Goal: Ask a question

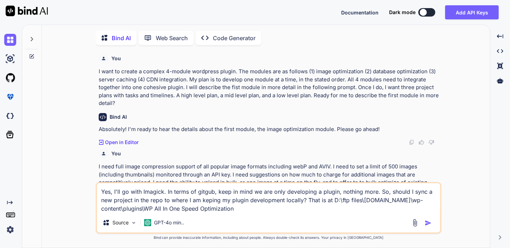
scroll to position [1303, 0]
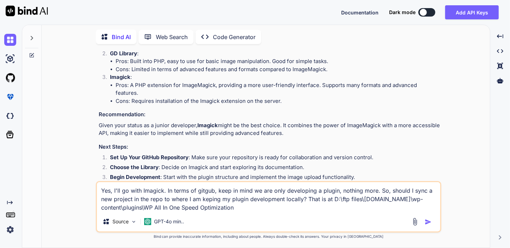
click at [239, 205] on textarea "Yes, I'll go with Imagick. In terms of gitgub, keep in mind we are only develop…" at bounding box center [268, 197] width 343 height 30
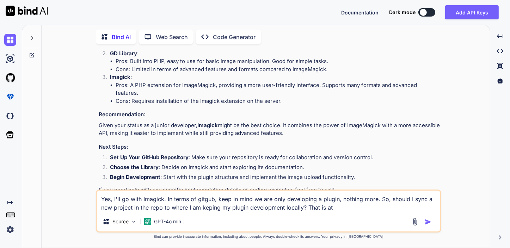
paste textarea "D:\ftp files\[DOMAIN_NAME]\wp-content\plugins\wp-all-in-one-speed-optimization\…"
paste textarea "D:\ftp files\[DOMAIN_NAME]\wp-content\plugins\wp-all-in-one-speed-optimization"
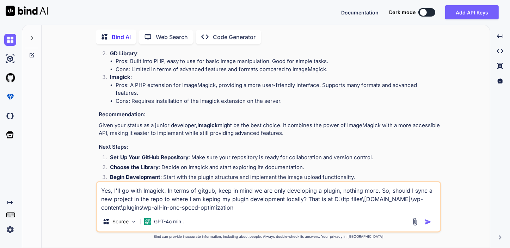
click at [208, 199] on textarea "Yes, I'll go with Imagick. In terms of gitgub, keep in mind we are only develop…" at bounding box center [268, 197] width 343 height 30
type textarea "Yes, I'll go with Imagick. In terms of gitgub, keep in mind we are only develop…"
click at [427, 220] on img "button" at bounding box center [428, 222] width 7 height 7
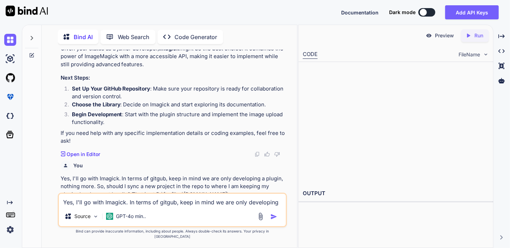
scroll to position [1663, 0]
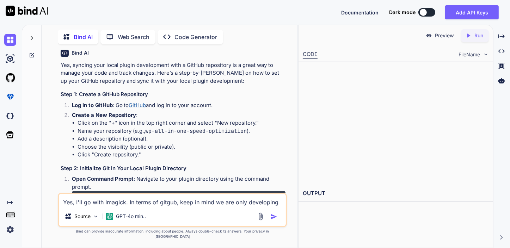
click at [200, 214] on div "Yes, I'll go with Imagick. In terms of gitgub, keep in mind we are only develop…" at bounding box center [172, 210] width 229 height 35
click at [180, 206] on textarea "Yes, I'll go with Imagick. In terms of gitgub, keep in mind we are only develop…" at bounding box center [172, 200] width 227 height 13
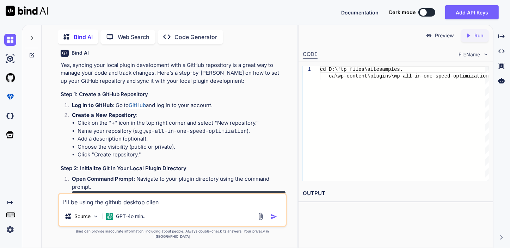
type textarea "I'll be using the github desktop client"
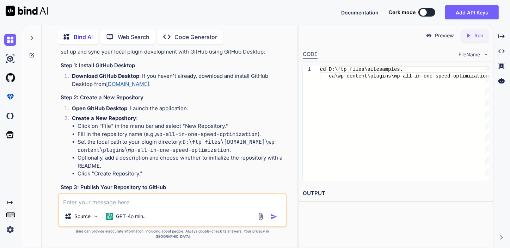
scroll to position [2340, 0]
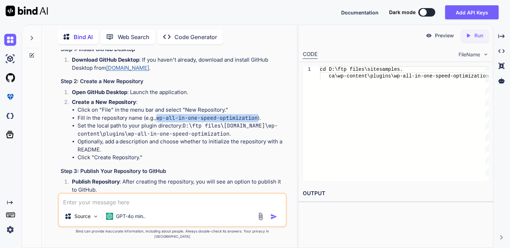
drag, startPoint x: 157, startPoint y: 127, endPoint x: 260, endPoint y: 129, distance: 103.0
click at [260, 122] on li "Fill in the repository name (e.g., wp-all-in-one-speed-optimization )." at bounding box center [182, 118] width 208 height 8
copy code "wp-all-in-one-speed-optimization"
click at [131, 207] on textarea at bounding box center [172, 200] width 227 height 13
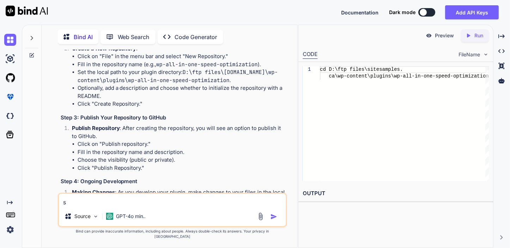
scroll to position [2411, 0]
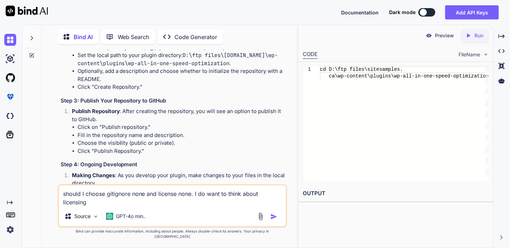
click at [193, 199] on textarea "should I choose gitignore none and license none. I do want to think about licen…" at bounding box center [172, 196] width 227 height 21
click at [118, 207] on textarea "should I choose gitignore none and license none? I do want to think about licen…" at bounding box center [172, 196] width 227 height 21
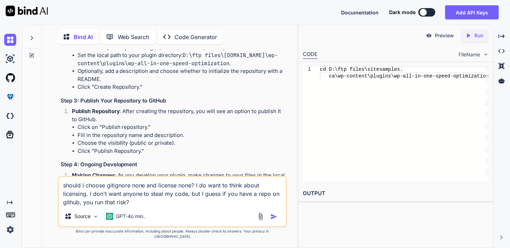
type textarea "should I choose gitignore none and license none? I do want to think about licen…"
click at [272, 220] on img "button" at bounding box center [273, 216] width 7 height 7
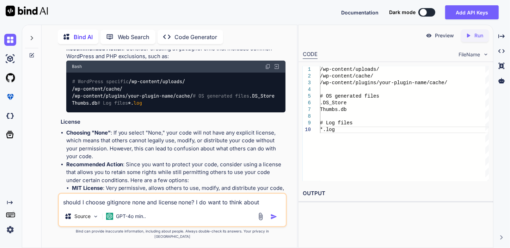
scroll to position [2816, 0]
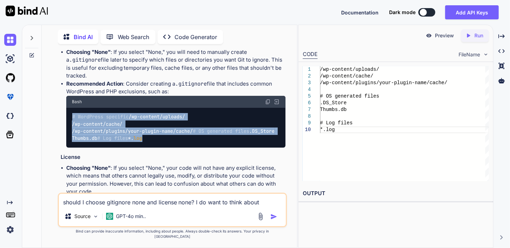
drag, startPoint x: 72, startPoint y: 119, endPoint x: 114, endPoint y: 189, distance: 81.4
click at [114, 148] on div "# WordPress specific /wp-content/uploads/ /wp-content/cache/ /wp-content/plugin…" at bounding box center [175, 128] width 219 height 40
copy code "# WordPress specific /wp-content/uploads/ /wp-content/cache/ /wp-content/plugin…"
click at [267, 104] on img at bounding box center [268, 102] width 6 height 6
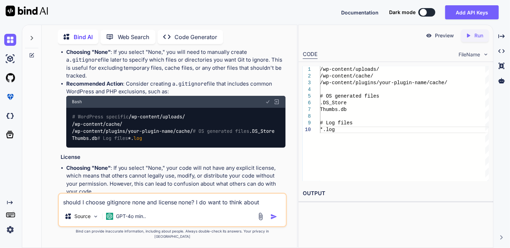
click at [180, 95] on li "Recommended Action : Consider creating a .gitignore file that includes common W…" at bounding box center [175, 114] width 219 height 68
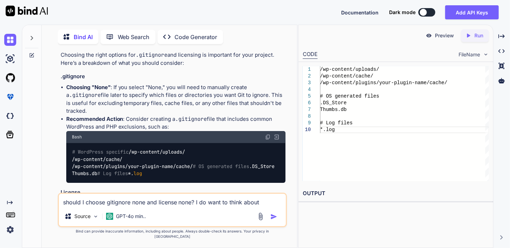
scroll to position [2746, 0]
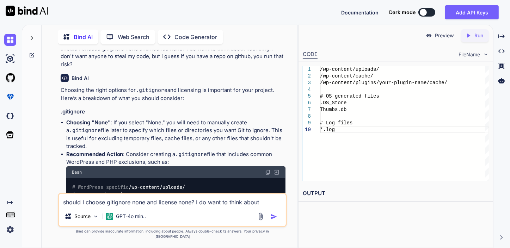
click at [159, 206] on textarea "should I choose gitignore none and license none? I do want to think about licen…" at bounding box center [172, 200] width 227 height 13
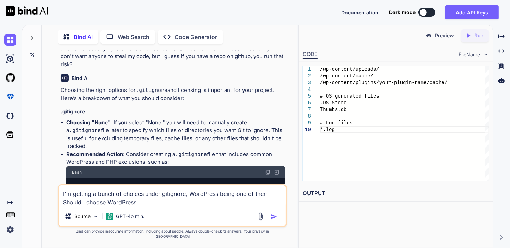
type textarea "I'm getting a bunch of choices under gitignore, WordPress being one of them Sho…"
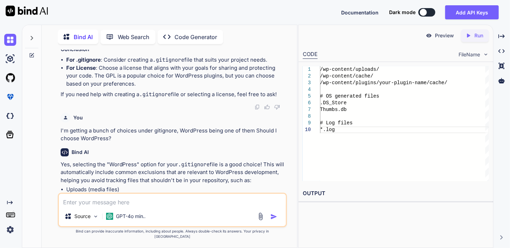
scroll to position [3147, 0]
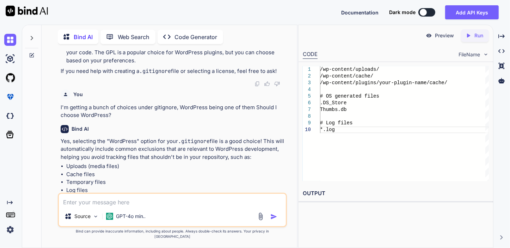
click at [80, 205] on textarea at bounding box center [172, 200] width 227 height 13
type textarea "I think I'll go with a GPL license"
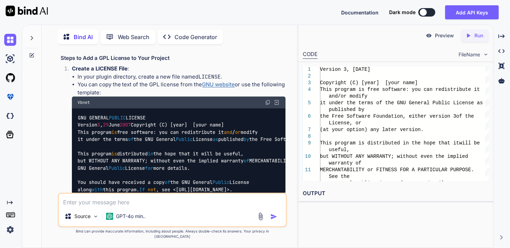
scroll to position [3469, 0]
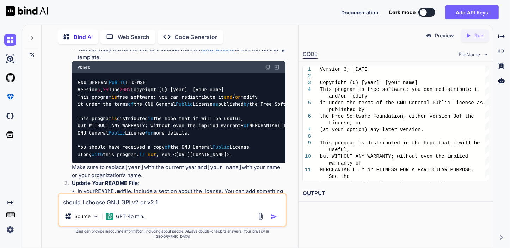
type textarea "should I choose GNU GPLv2 or v2.1?"
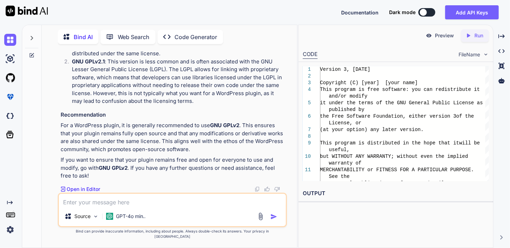
scroll to position [3982, 0]
type textarea "there is also a v3 option"
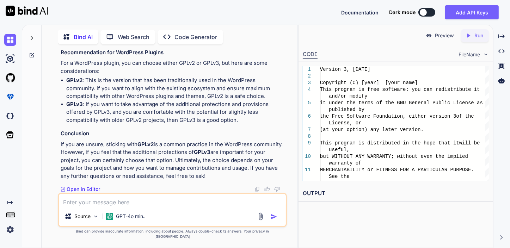
scroll to position [4303, 0]
paste textarea "D:\ftp files\[DOMAIN_NAME]\wp-content\plugins\wp-all-in-one-speed-optimization\…"
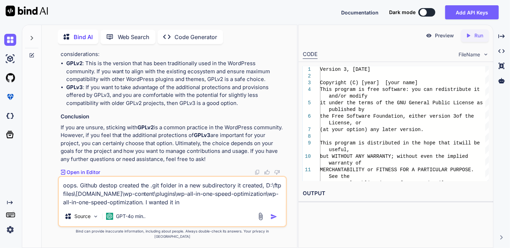
paste textarea "D:\ftp files\[DOMAIN_NAME]\wp-content\plugins\wp-all-in-one-speed-optimization\…"
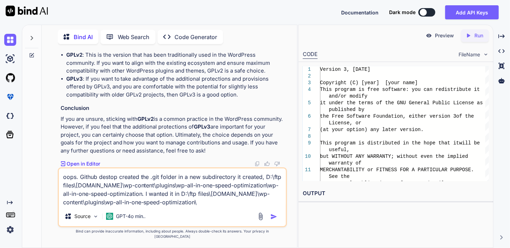
click at [108, 183] on textarea "oops. Github destop created the .git folder in a new subdirectory it created, D…" at bounding box center [172, 188] width 227 height 38
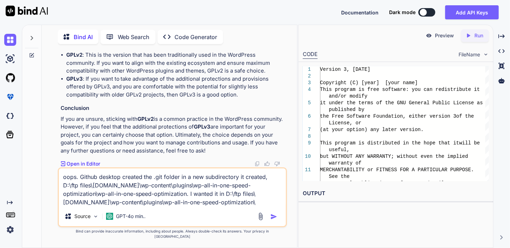
click at [266, 207] on textarea "oops. Github desktop created the .git folder in a new subdirectory it created, …" at bounding box center [172, 188] width 227 height 38
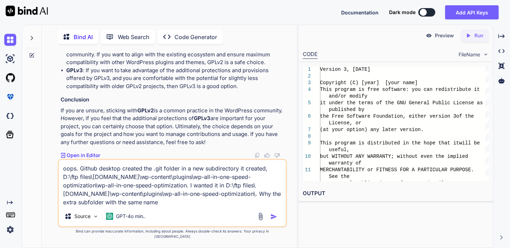
type textarea "oops. Github desktop created the .git folder in a new subdirectory it created, …"
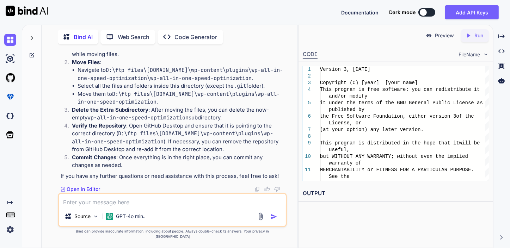
scroll to position [4604, 0]
click at [94, 207] on textarea at bounding box center [172, 200] width 227 height 13
paste textarea "D:\ftp files\[DOMAIN_NAME]\wp-content\plugins\wp-all-in-one-speed-optimization\…"
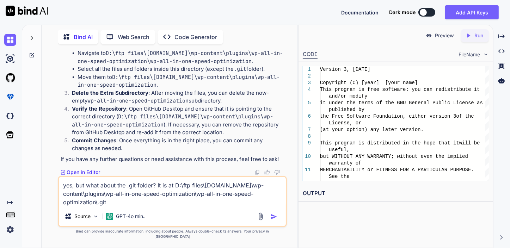
type textarea "yes, but what about the .git folder? It is at D:\ftp files\[DOMAIN_NAME]\wp-con…"
click at [273, 220] on img "button" at bounding box center [273, 216] width 7 height 7
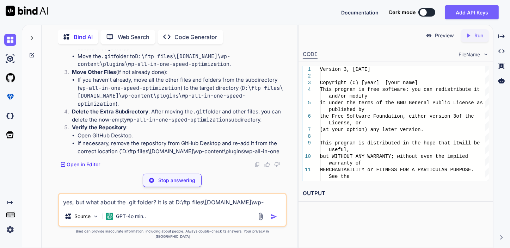
scroll to position [4881, 0]
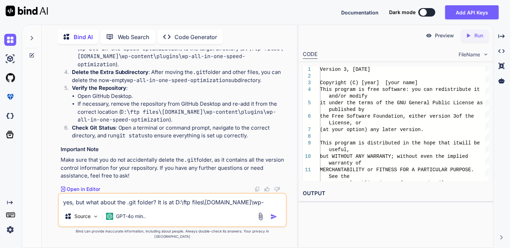
click at [81, 207] on textarea "yes, but what about the .git folder? It is at D:\ftp files\[DOMAIN_NAME]\wp-con…" at bounding box center [172, 200] width 227 height 13
click at [82, 207] on textarea at bounding box center [172, 200] width 227 height 13
paste textarea "ok so now I have this, does this look good? D:\ftp files\[DOMAIN_NAME]\wp-conte…"
type textarea "ok so now I have this, does this look good? D:\ftp files\[DOMAIN_NAME]\wp-conte…"
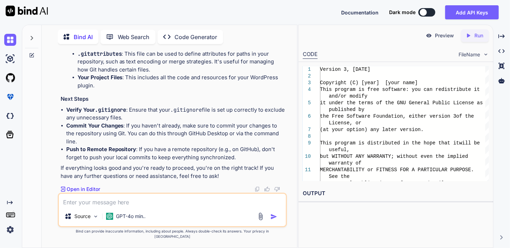
scroll to position [5268, 0]
type textarea "I"
type textarea "oh oops when I open gitub desktop the path cannot be found. Of course"
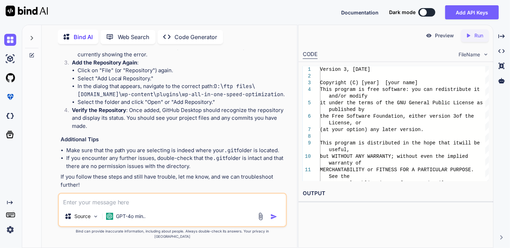
scroll to position [5449, 0]
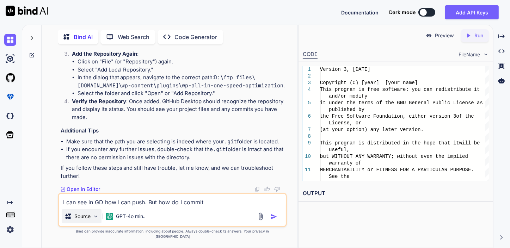
type textarea "I can see in GD how I can push. But how do I commit?"
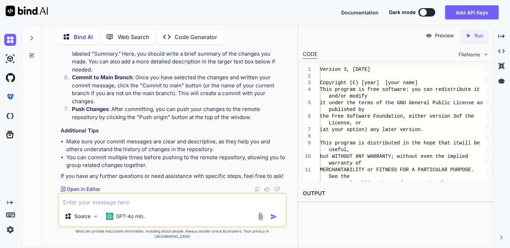
scroll to position [5843, 0]
click at [101, 207] on textarea at bounding box center [172, 200] width 227 height 13
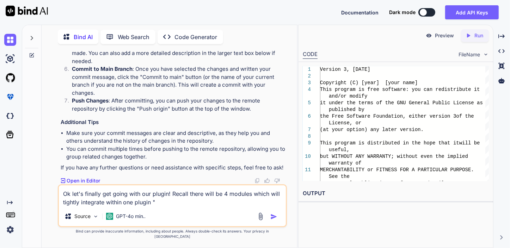
paste textarea "wp-all-in-one-speed-optimization"
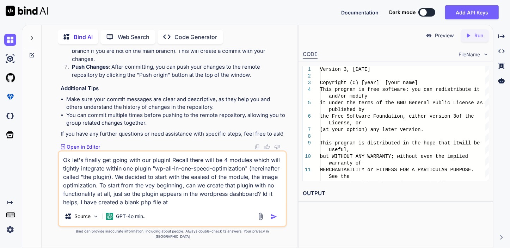
paste textarea "D:\ftp files\[DOMAIN_NAME]\wp-content\plugins\wp-all-in-one-speed-optimization"
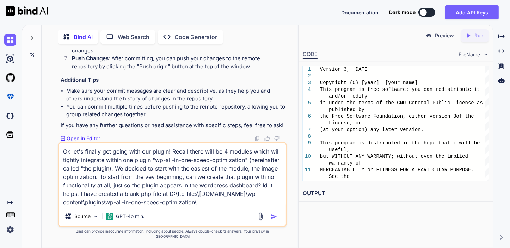
paste textarea "wp-all-in-one-speed-optimization.php"
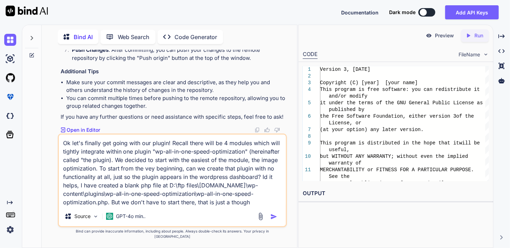
type textarea "Ok let's finally get going with our plugin! Recall there will be 4 modules whic…"
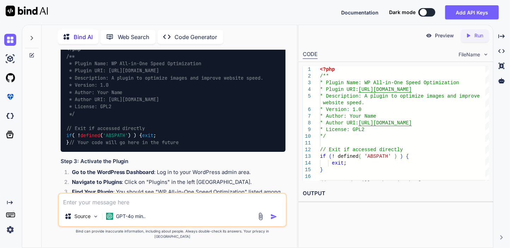
scroll to position [6142, 0]
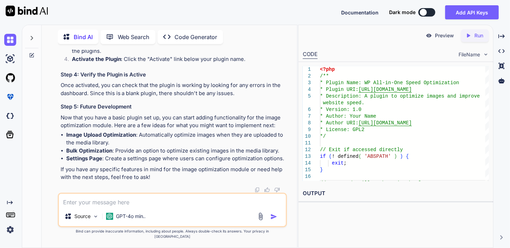
scroll to position [6390, 0]
click at [133, 202] on textarea at bounding box center [172, 200] width 227 height 13
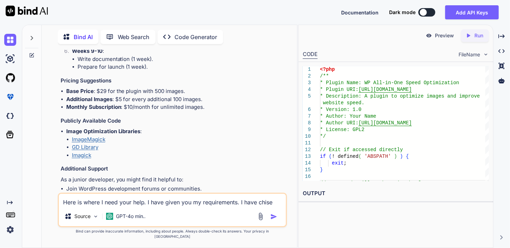
scroll to position [818, 0]
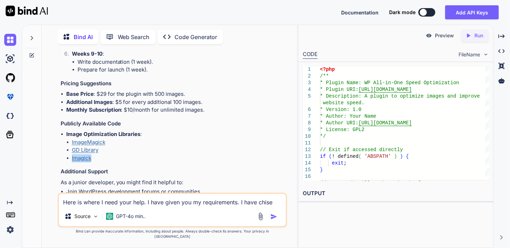
drag, startPoint x: 107, startPoint y: 158, endPoint x: 71, endPoint y: 160, distance: 35.3
click at [72, 160] on li "Imagick" at bounding box center [179, 158] width 214 height 8
copy link "Imagick"
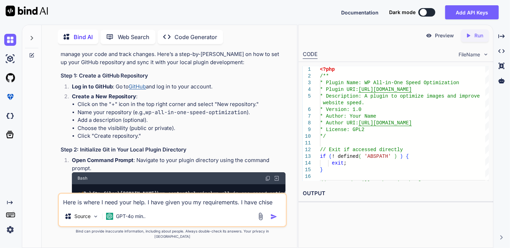
scroll to position [1700, 0]
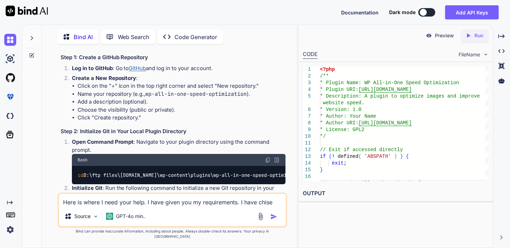
click at [263, 207] on textarea "Here is where I need your help. I have given you my requirements. I have chise" at bounding box center [172, 200] width 227 height 13
click at [264, 207] on textarea "Here is where I need your help. I have given you my requirements. I have chise" at bounding box center [172, 200] width 227 height 13
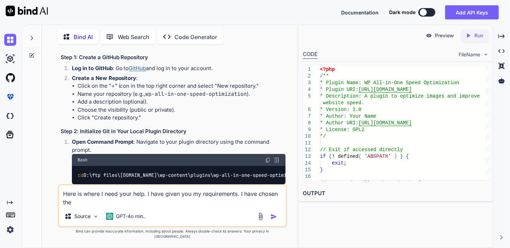
paste textarea "Imagick"
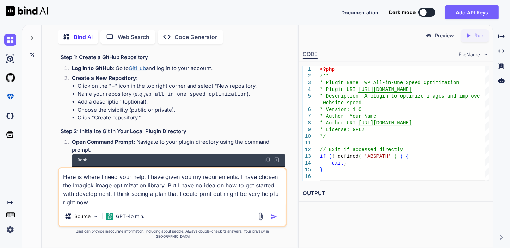
click at [154, 200] on textarea "Here is where I need your help. I have given you my requirements. I have chosen…" at bounding box center [172, 188] width 227 height 38
type textarea "Here is where I need your help. I have given you my requirements. I have chosen…"
click at [276, 218] on div at bounding box center [269, 217] width 24 height 8
click at [273, 220] on img "button" at bounding box center [273, 216] width 7 height 7
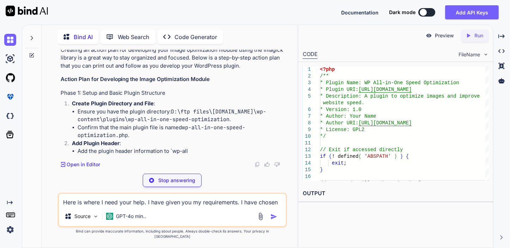
scroll to position [6560, 0]
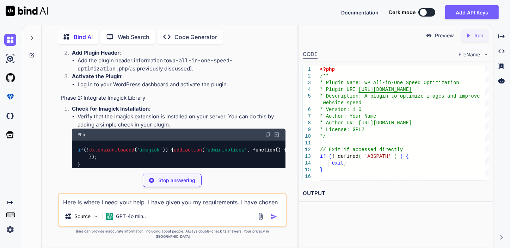
click at [83, 207] on textarea "Here is where I need your help. I have given you my requirements. I have chosen…" at bounding box center [172, 200] width 227 height 13
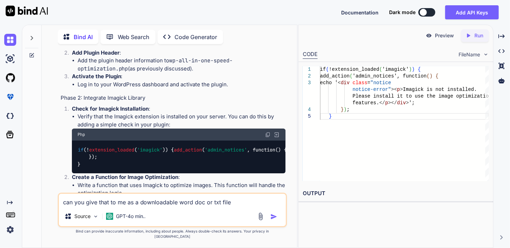
type textarea "can you give that to me as a downloadable word doc or txt file?"
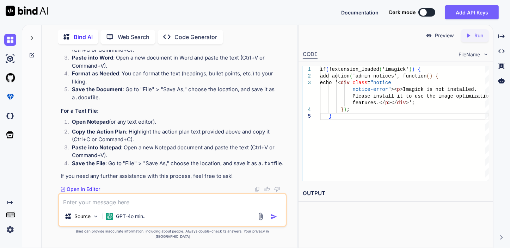
scroll to position [7313, 0]
drag, startPoint x: 80, startPoint y: 100, endPoint x: 282, endPoint y: 95, distance: 202.1
copy div "Action Plan for Developing the Image Optimization Module Phase 1: Setup and Bas…"
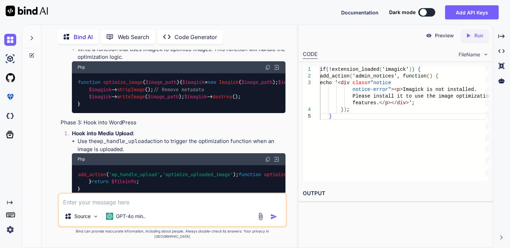
scroll to position [6678, 0]
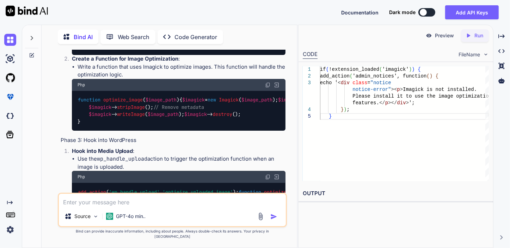
click at [269, 19] on img at bounding box center [268, 16] width 6 height 6
click at [268, 19] on img at bounding box center [268, 16] width 6 height 6
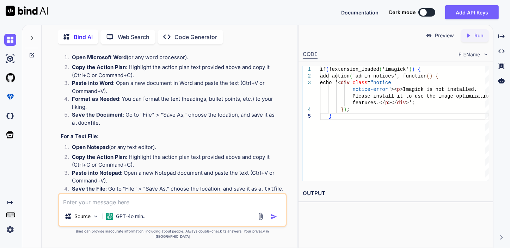
scroll to position [7207, 0]
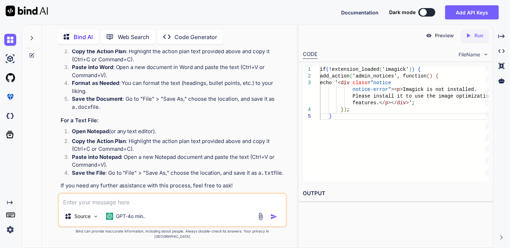
drag, startPoint x: 60, startPoint y: 116, endPoint x: 274, endPoint y: 181, distance: 223.1
copy div "Action Plan for Developing the Image Optimization Module Phase 1: Setup and Bas…"
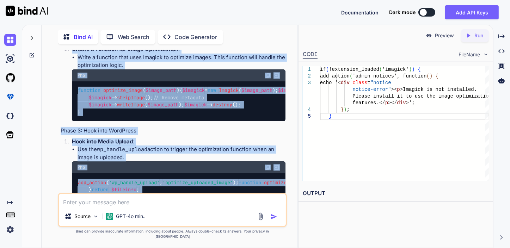
scroll to position [6714, 0]
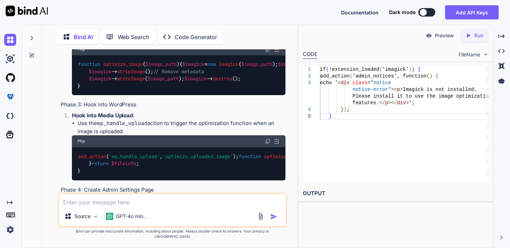
drag, startPoint x: 151, startPoint y: 95, endPoint x: 73, endPoint y: 91, distance: 78.1
click at [73, 91] on div "Creating an action plan for developing your image optimization module using the…" at bounding box center [173, 123] width 225 height 644
copy p "Check for Imagick Installation :"
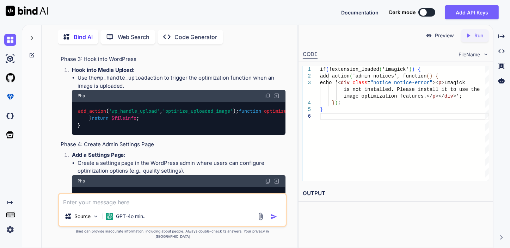
scroll to position [6784, 0]
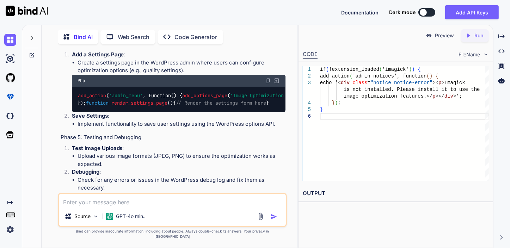
scroll to position [6925, 0]
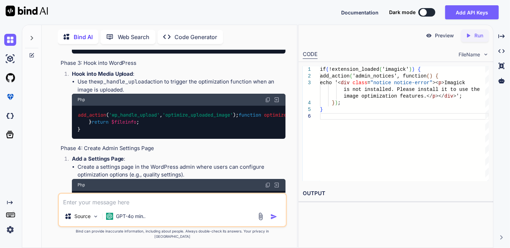
scroll to position [6749, 0]
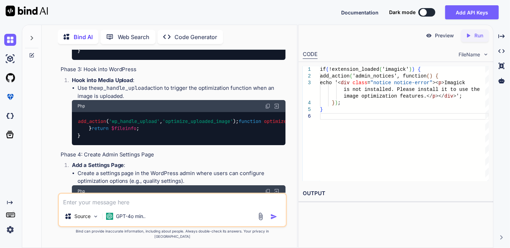
drag, startPoint x: 154, startPoint y: 139, endPoint x: 181, endPoint y: 139, distance: 26.8
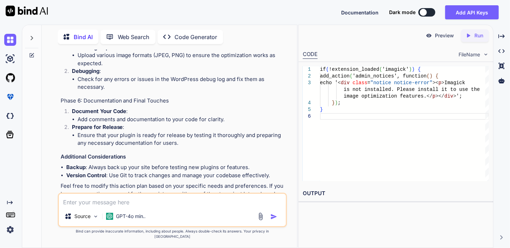
scroll to position [6925, 0]
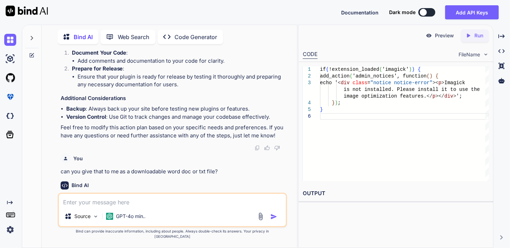
scroll to position [7031, 0]
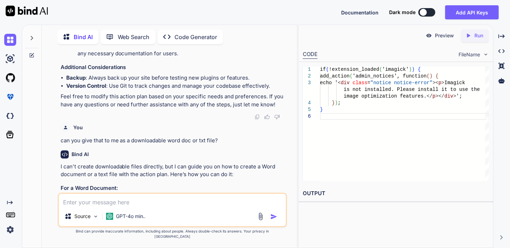
scroll to position [7066, 0]
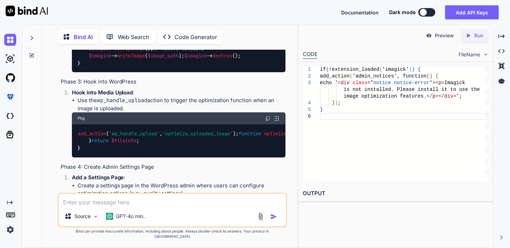
scroll to position [6749, 0]
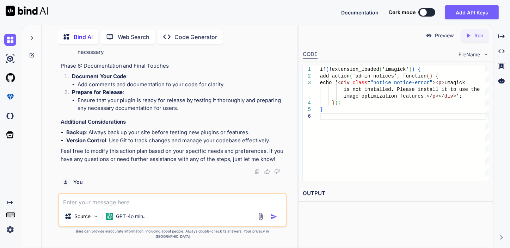
scroll to position [6996, 0]
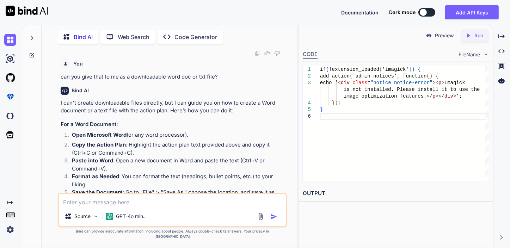
scroll to position [7137, 0]
